Goal: Navigation & Orientation: Find specific page/section

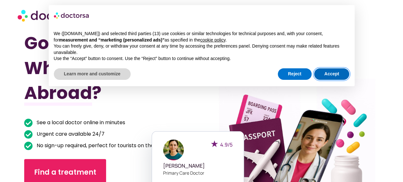
click at [329, 75] on button "Accept" at bounding box center [331, 73] width 35 height 11
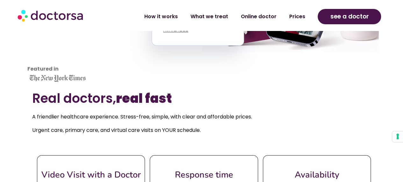
scroll to position [172, 0]
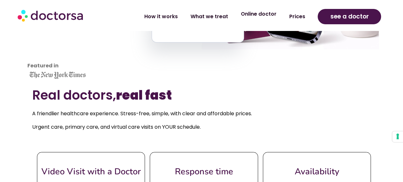
click at [254, 18] on link "Online doctor" at bounding box center [258, 14] width 48 height 15
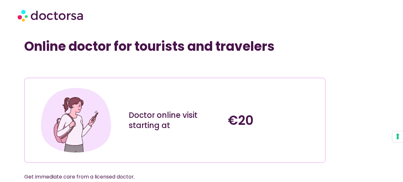
click at [38, 13] on img at bounding box center [51, 15] width 67 height 19
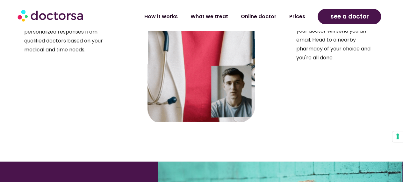
scroll to position [1869, 0]
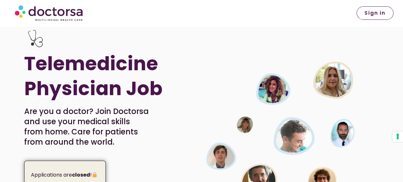
click at [379, 16] on span "Sign in" at bounding box center [374, 13] width 21 height 5
